Goal: Information Seeking & Learning: Learn about a topic

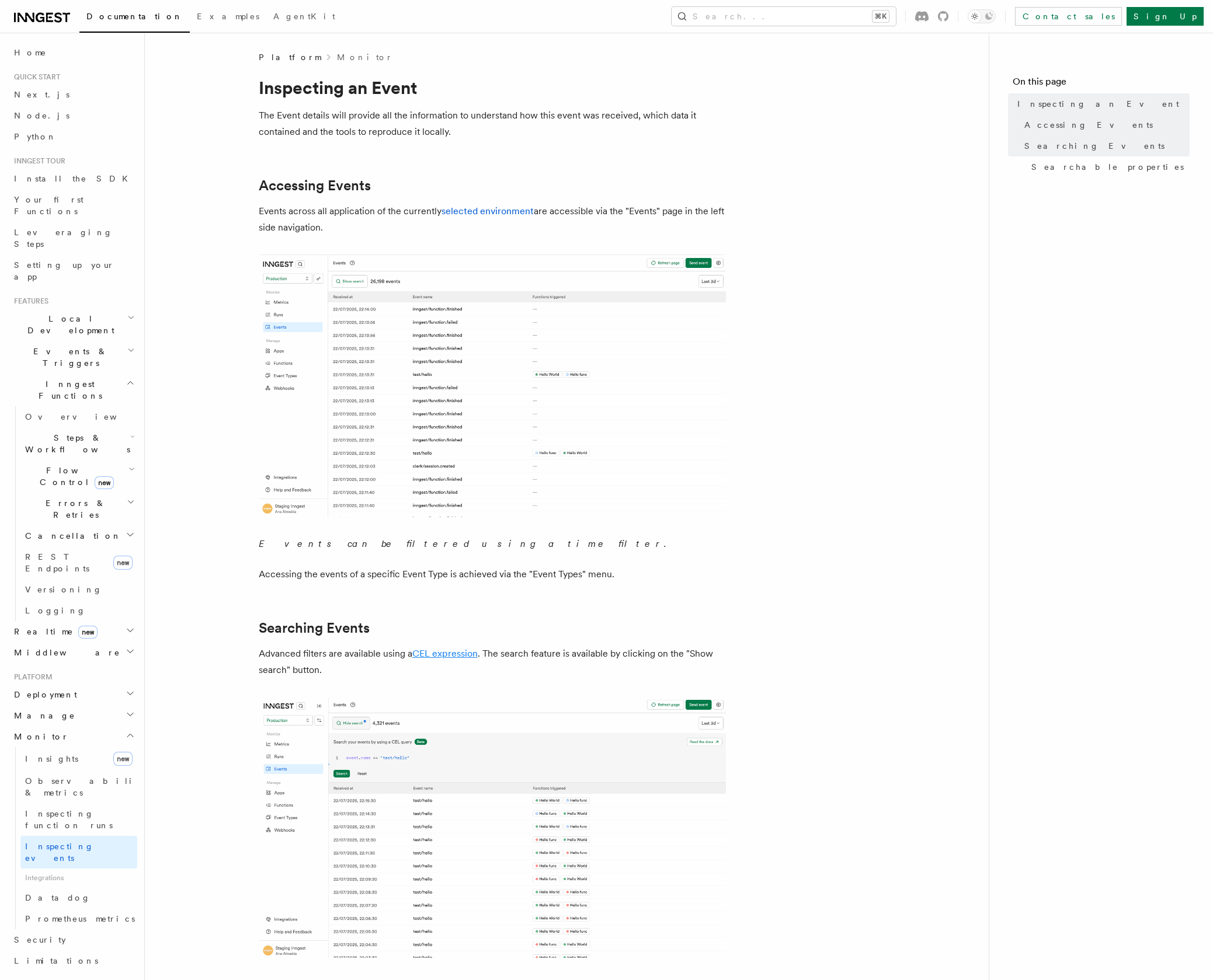
click at [453, 652] on link "CEL expression" at bounding box center [445, 654] width 66 height 11
